Goal: Task Accomplishment & Management: Complete application form

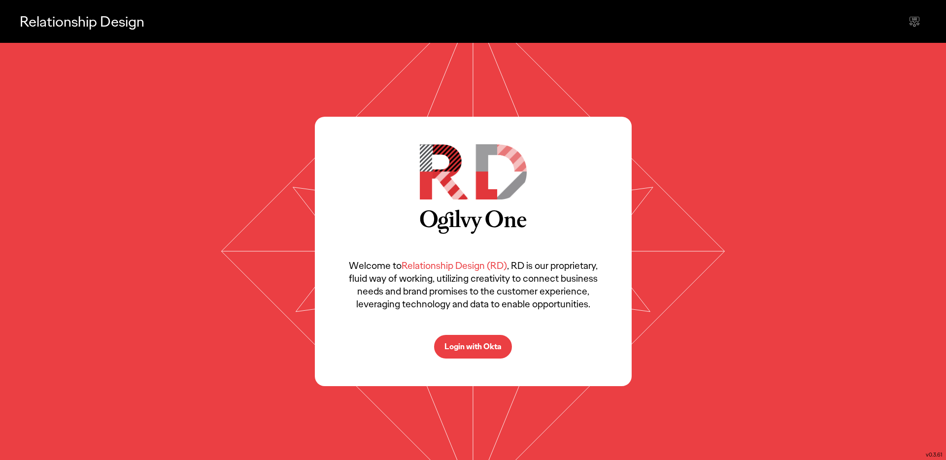
click at [468, 345] on p "Login with Okta" at bounding box center [472, 347] width 57 height 8
click at [469, 346] on p "Login with Okta" at bounding box center [472, 347] width 57 height 8
click at [476, 350] on p "Login with Okta" at bounding box center [472, 347] width 57 height 8
click at [473, 343] on p "Login with Okta" at bounding box center [472, 347] width 57 height 8
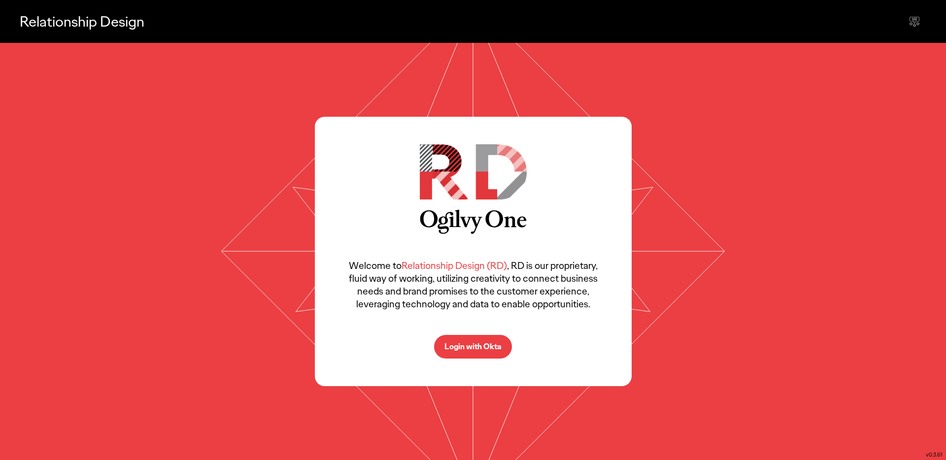
click at [481, 346] on p "Login with Okta" at bounding box center [472, 347] width 57 height 8
click at [92, 18] on p "Relationship Design" at bounding box center [82, 21] width 125 height 20
click at [478, 347] on p "Login with Okta" at bounding box center [472, 347] width 57 height 8
click at [473, 347] on p "Login with Okta" at bounding box center [472, 347] width 57 height 8
click at [485, 348] on p "Login with Okta" at bounding box center [472, 347] width 57 height 8
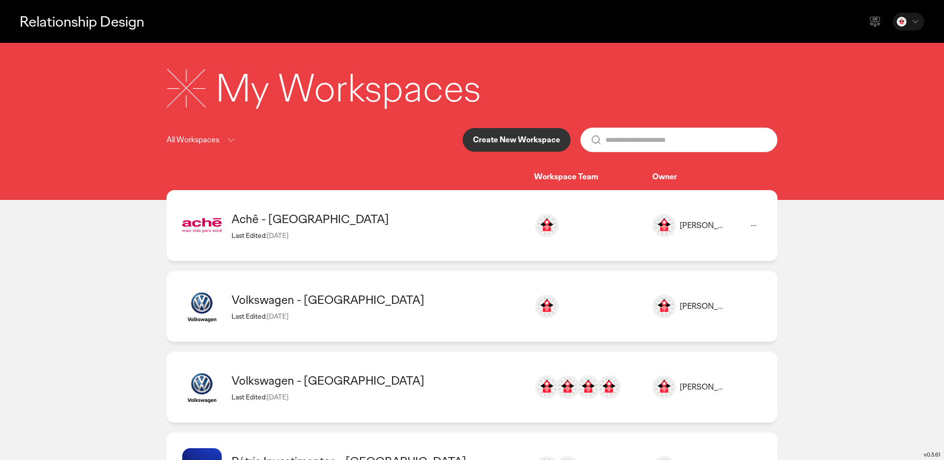
click at [518, 136] on p "Create New Workspace" at bounding box center [516, 140] width 87 height 8
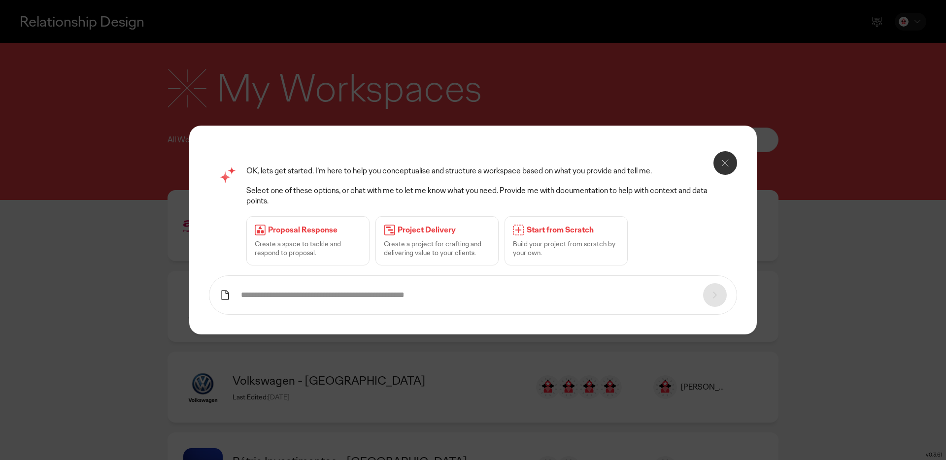
click at [534, 244] on p "Build your project from scratch by your own." at bounding box center [566, 248] width 106 height 18
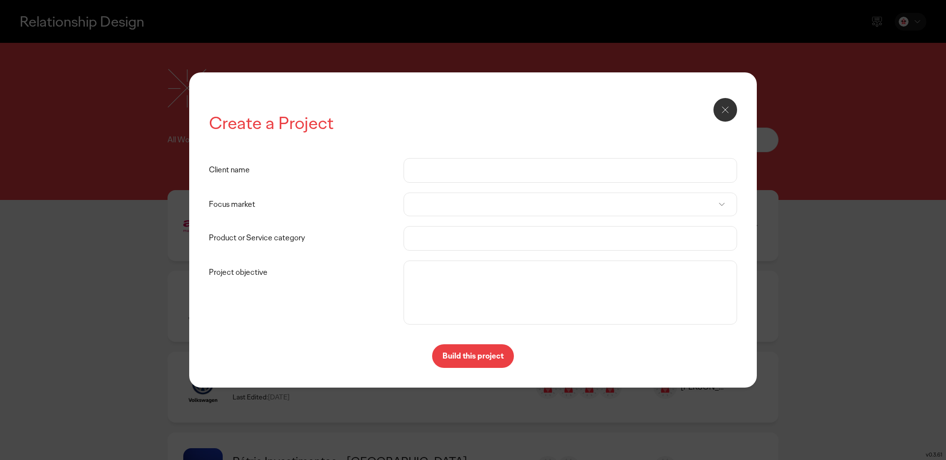
click at [451, 165] on input "Client name" at bounding box center [570, 171] width 313 height 24
type input "*******"
click at [434, 207] on div at bounding box center [569, 205] width 333 height 24
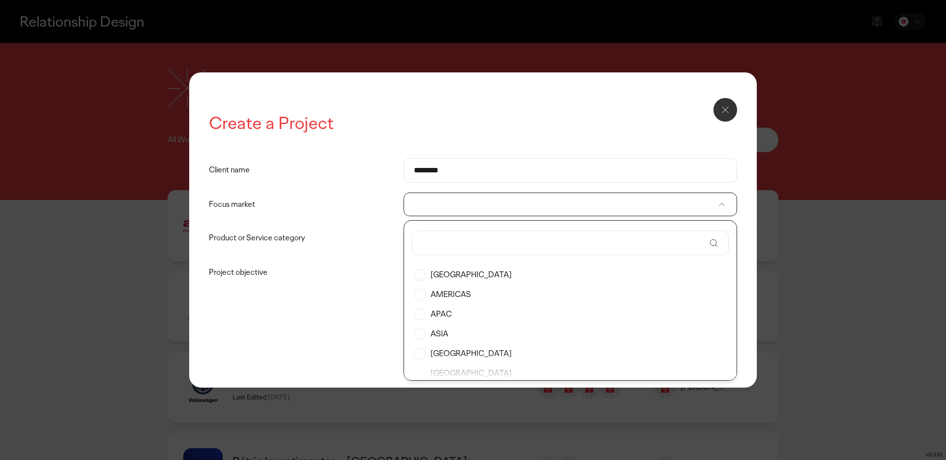
click at [721, 205] on icon at bounding box center [722, 204] width 10 height 10
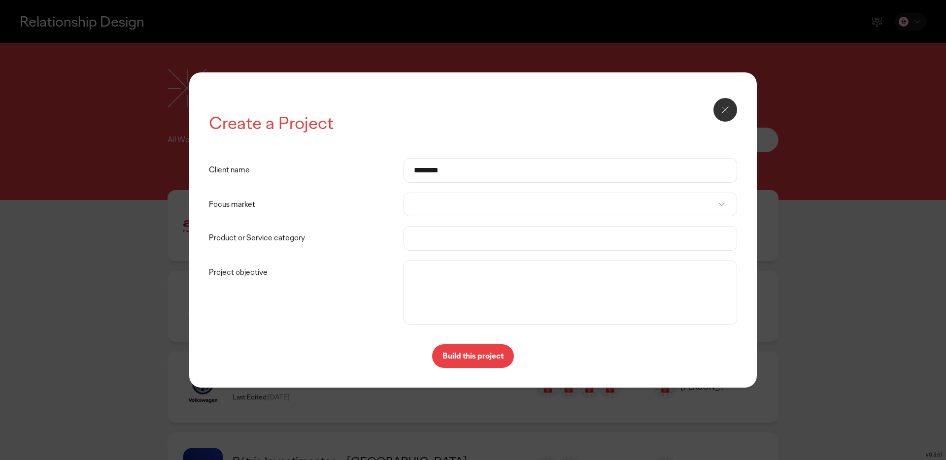
click at [721, 205] on icon at bounding box center [722, 204] width 10 height 10
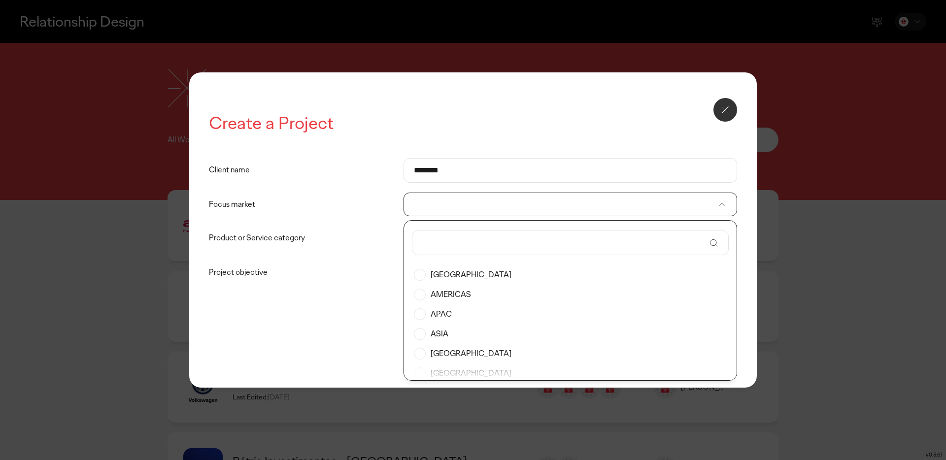
click at [418, 293] on label "AMERICAS" at bounding box center [570, 295] width 313 height 20
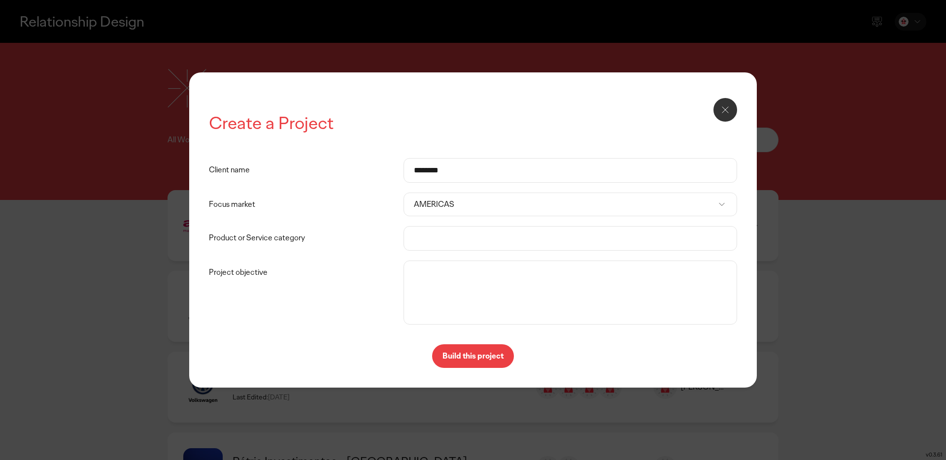
click at [430, 236] on input "Product or Service category" at bounding box center [570, 239] width 313 height 24
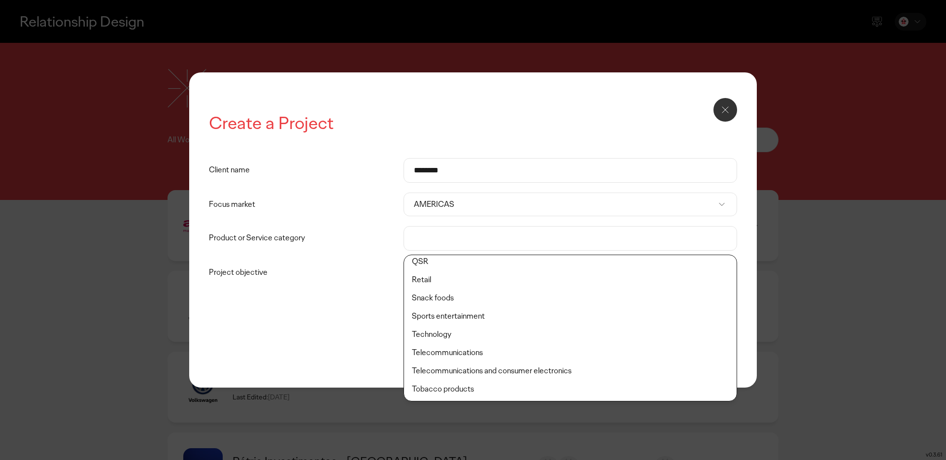
scroll to position [346, 0]
click at [422, 235] on input "Product or Service category" at bounding box center [570, 239] width 313 height 24
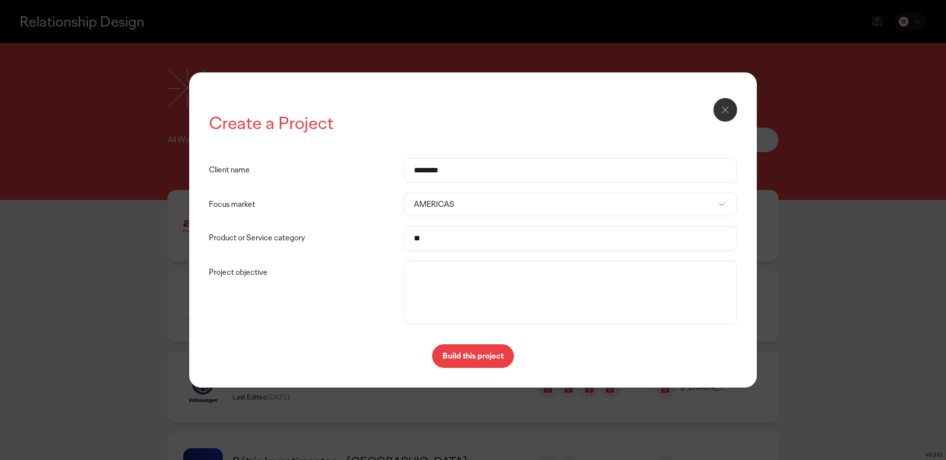
type input "*"
click at [430, 239] on input "**********" at bounding box center [570, 239] width 313 height 24
type input "**********"
click at [384, 258] on div "**********" at bounding box center [473, 241] width 528 height 166
click at [453, 272] on textarea "Project objective" at bounding box center [570, 292] width 329 height 59
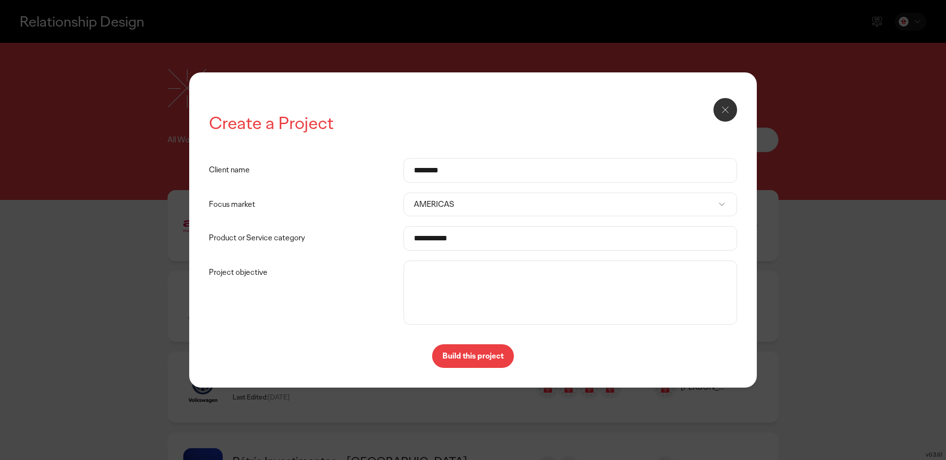
paste textarea "**********"
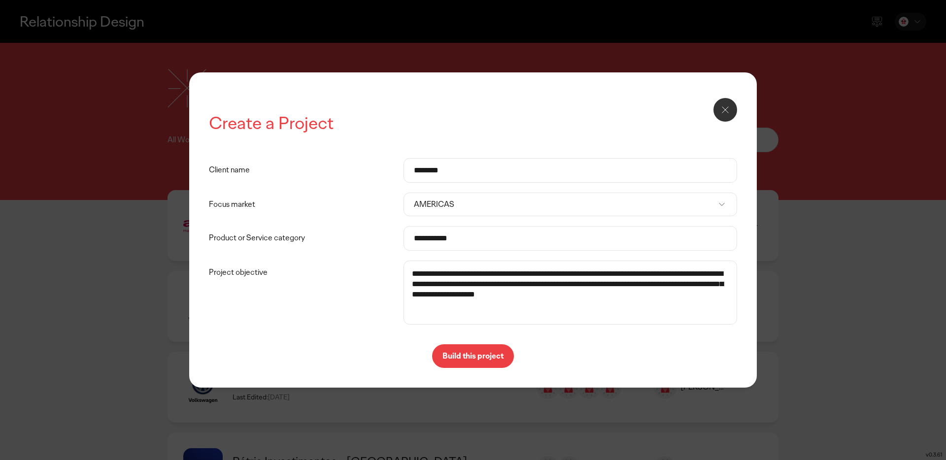
type textarea "**********"
click at [477, 356] on p "Build this project" at bounding box center [472, 356] width 61 height 8
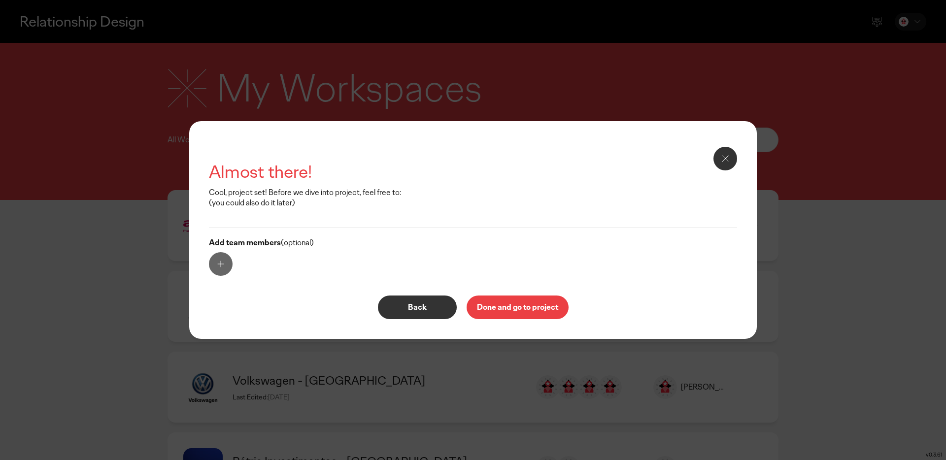
click at [518, 308] on p "Done and go to project" at bounding box center [517, 307] width 81 height 8
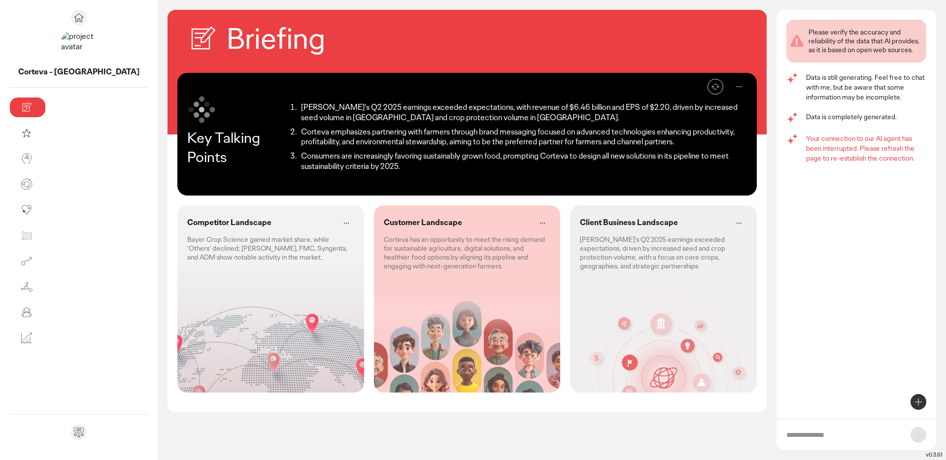
click at [201, 274] on div "Competitor Landscape Bayer Crop Science gained market share, while 'Others' dec…" at bounding box center [270, 298] width 187 height 187
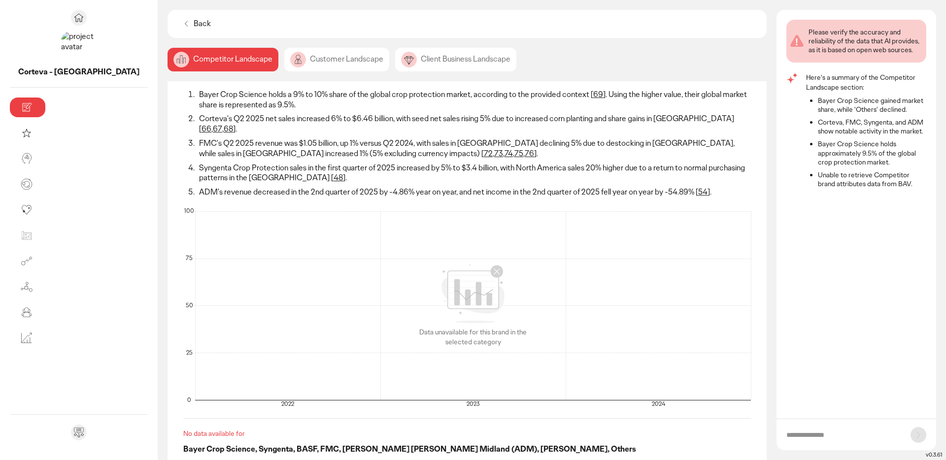
scroll to position [48, 0]
click at [395, 57] on div "Customer Landscape" at bounding box center [455, 60] width 121 height 24
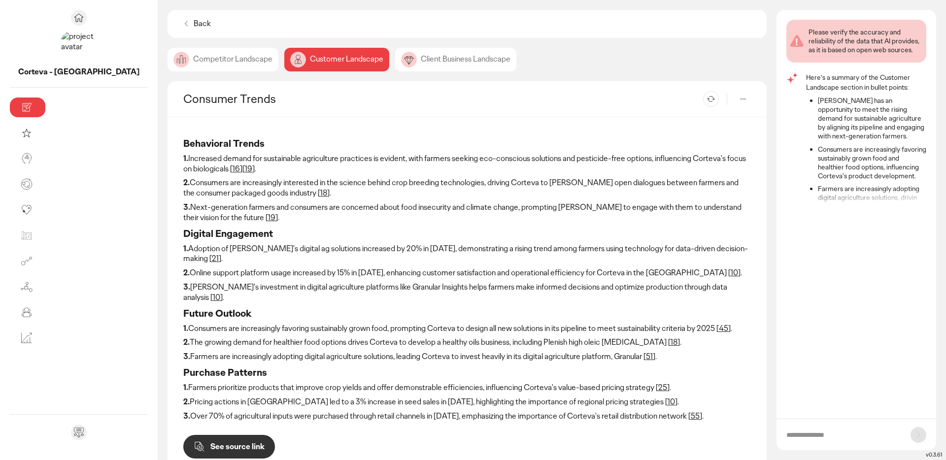
click at [395, 59] on div "Client Business Landscape" at bounding box center [455, 60] width 121 height 24
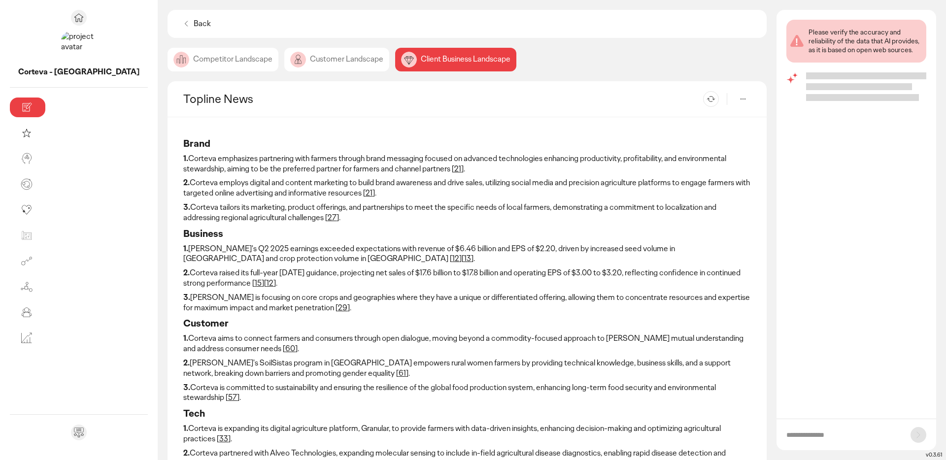
click at [194, 24] on p "Back" at bounding box center [202, 24] width 17 height 10
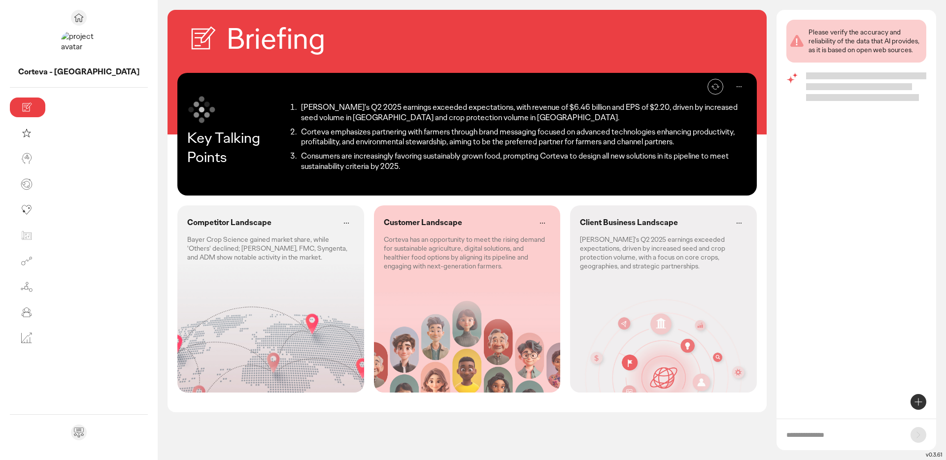
click at [214, 242] on p "Bayer Crop Science gained market share, while 'Others' declined; [PERSON_NAME],…" at bounding box center [270, 248] width 167 height 27
